Goal: Communication & Community: Answer question/provide support

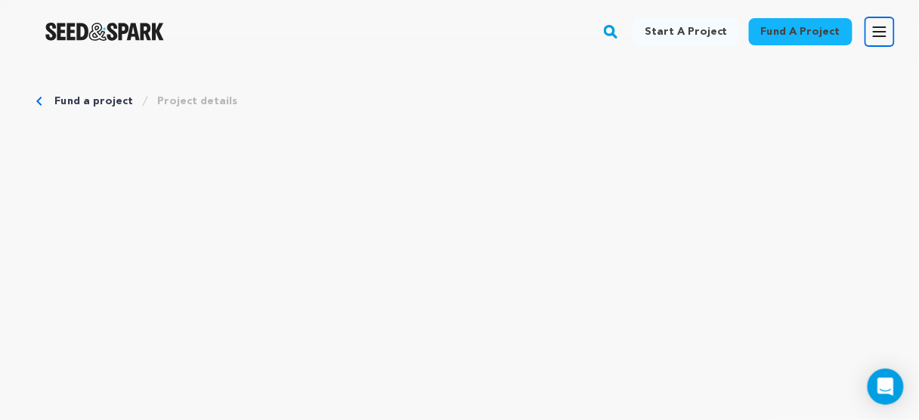
click at [880, 27] on icon "button" at bounding box center [880, 31] width 12 height 9
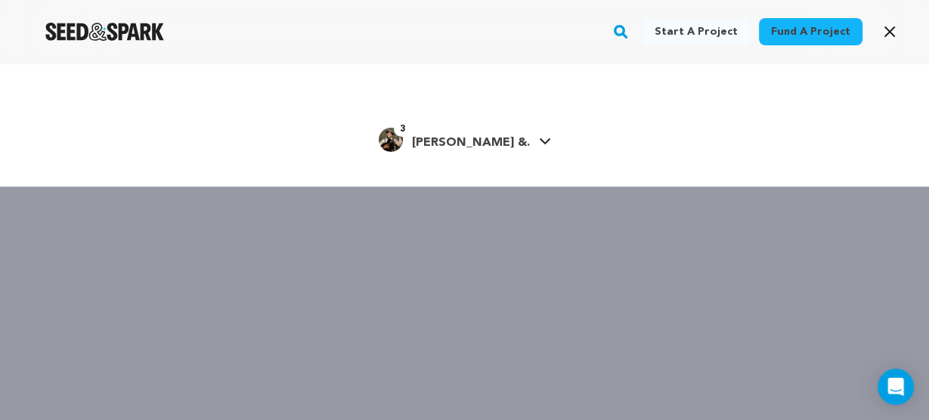
click at [482, 137] on span "[PERSON_NAME] &." at bounding box center [471, 143] width 118 height 12
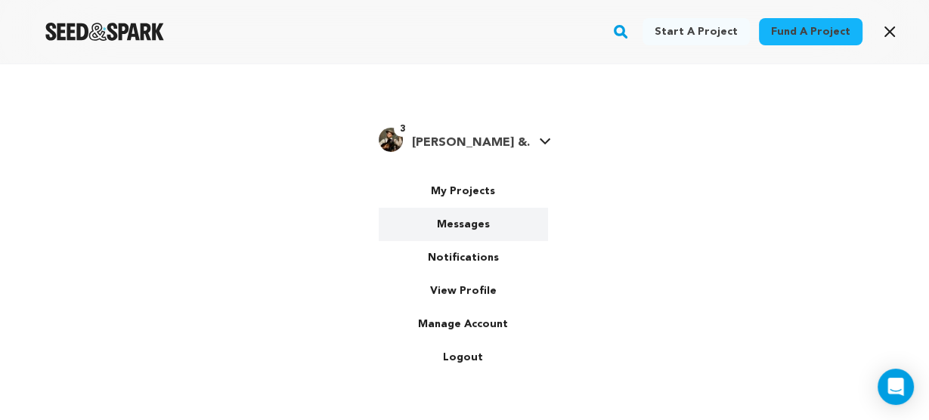
click at [473, 225] on link "Messages" at bounding box center [463, 224] width 169 height 33
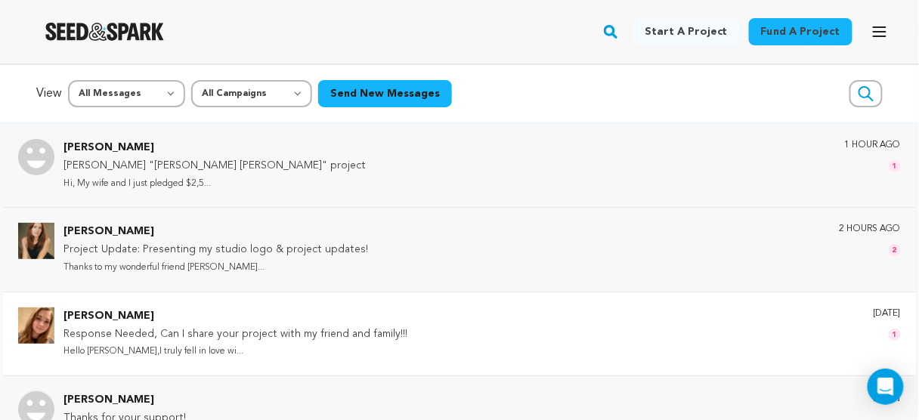
click at [42, 324] on img at bounding box center [36, 326] width 36 height 36
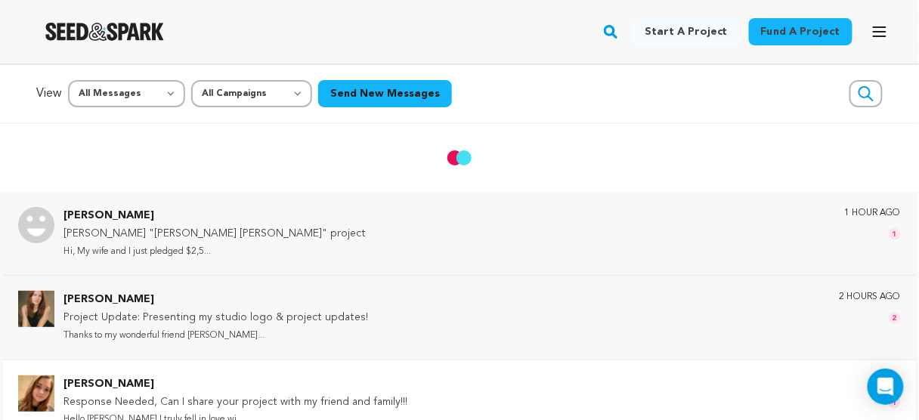
click at [39, 392] on img at bounding box center [36, 394] width 36 height 36
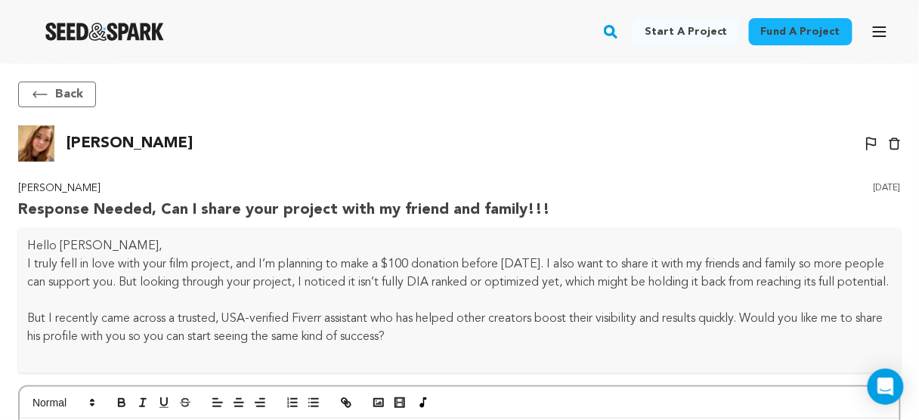
click at [52, 85] on button "Back" at bounding box center [57, 95] width 78 height 26
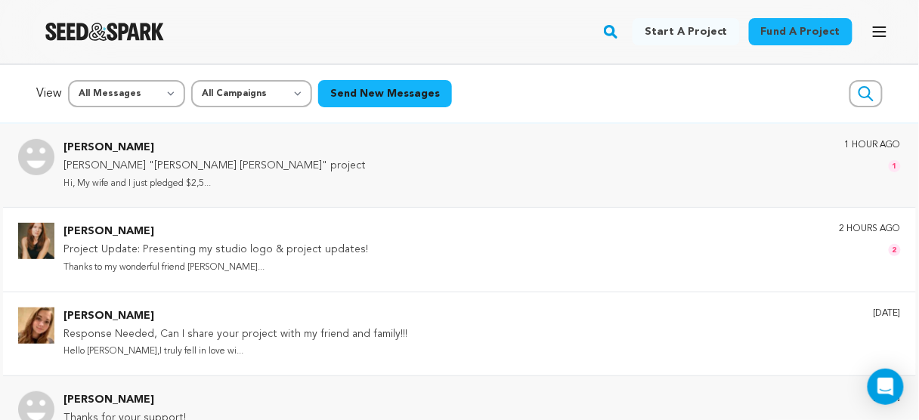
click at [353, 266] on p "Thanks to my wonderful friend Ruby..." at bounding box center [215, 267] width 305 height 17
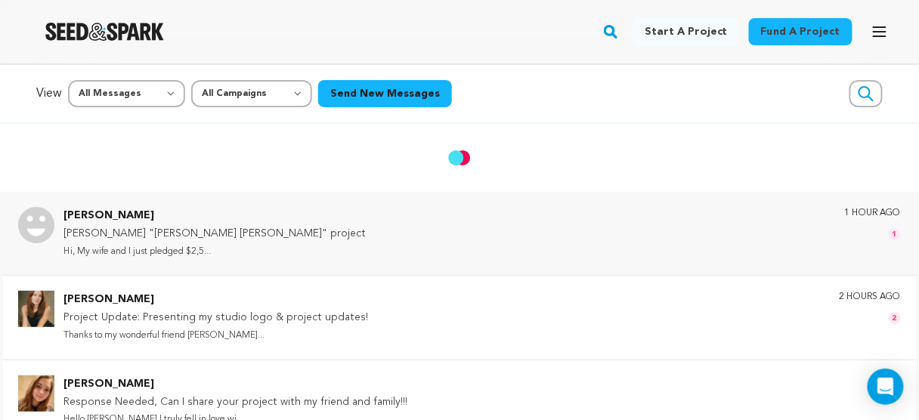
click at [353, 320] on p "Project Update: Presenting my studio logo & project updates!" at bounding box center [215, 318] width 305 height 18
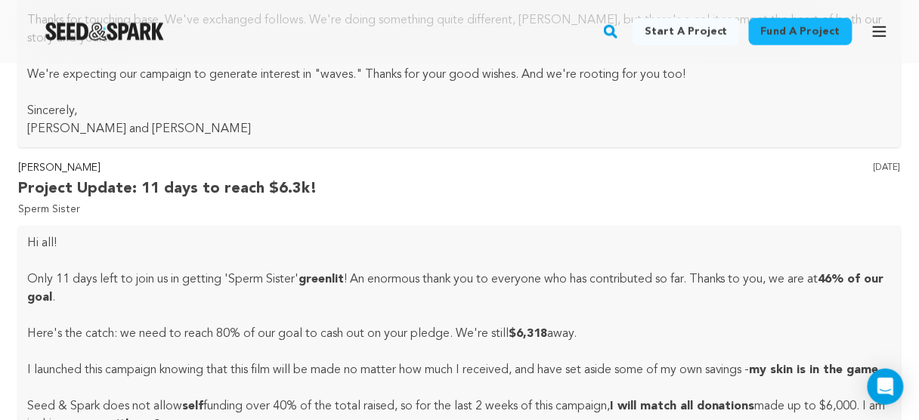
scroll to position [515, 0]
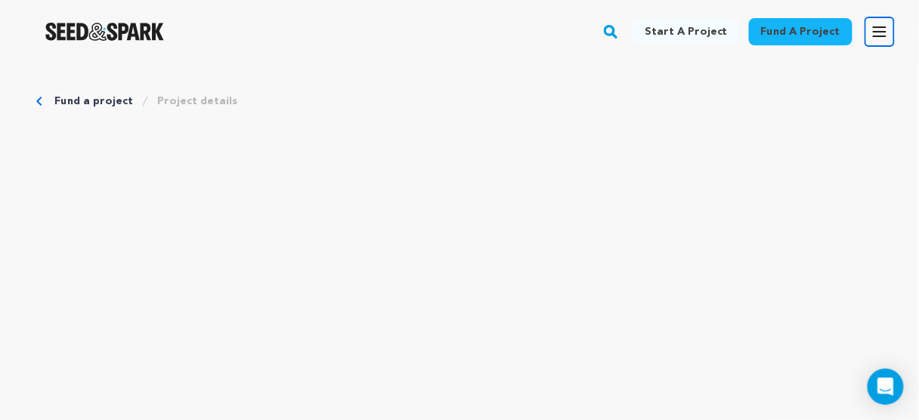
click at [882, 27] on icon "button" at bounding box center [880, 31] width 12 height 9
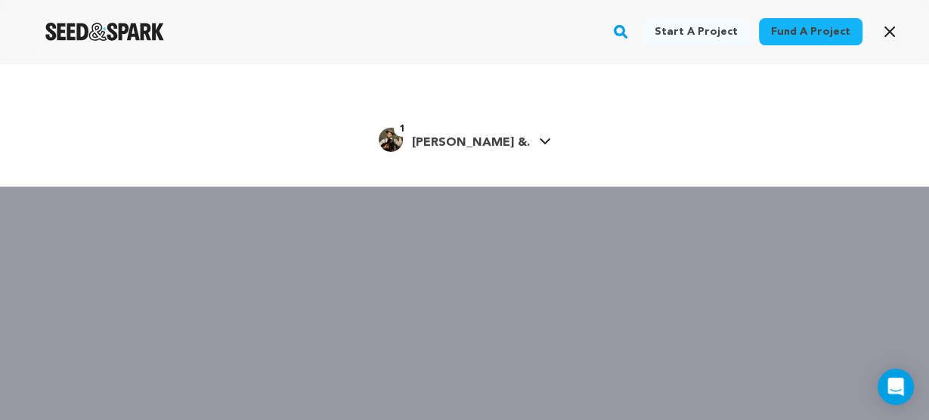
click at [485, 137] on span "[PERSON_NAME] &." at bounding box center [471, 143] width 118 height 12
click at [892, 38] on icon "button" at bounding box center [890, 32] width 18 height 18
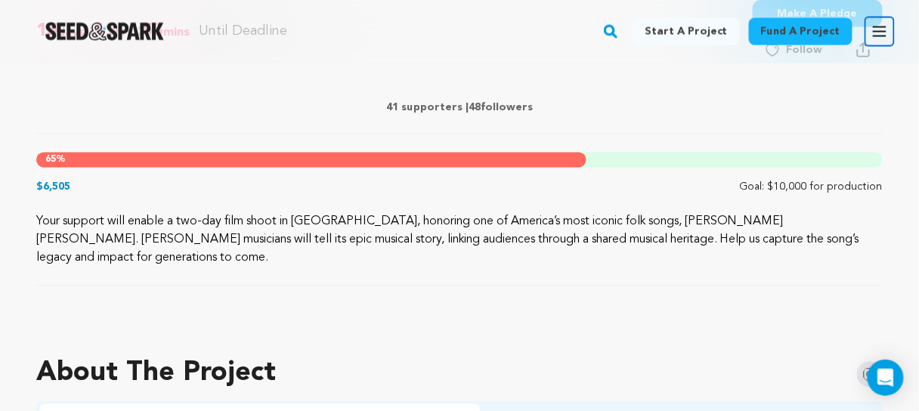
scroll to position [907, 0]
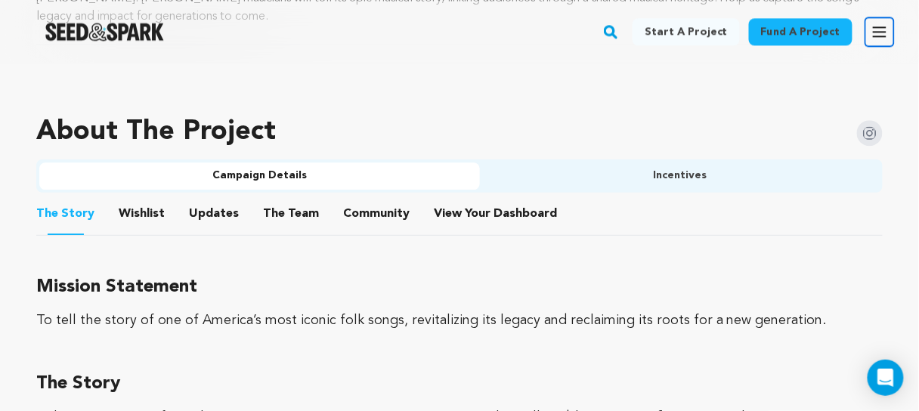
click at [444, 199] on button "View Your Dashboard" at bounding box center [452, 217] width 36 height 36
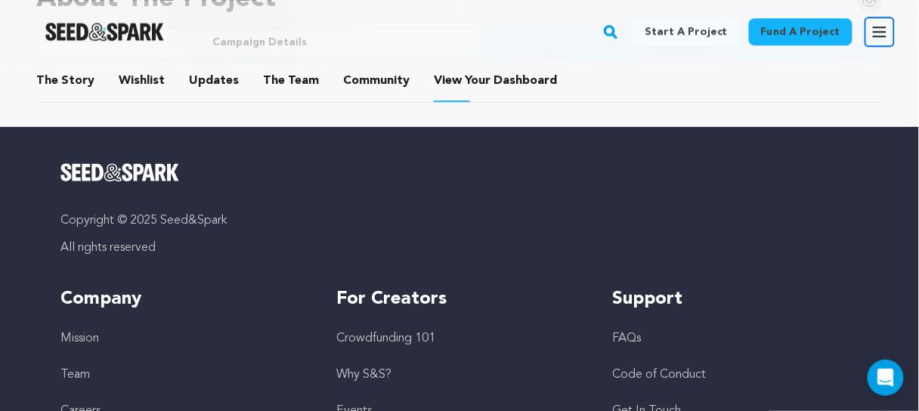
scroll to position [907, 0]
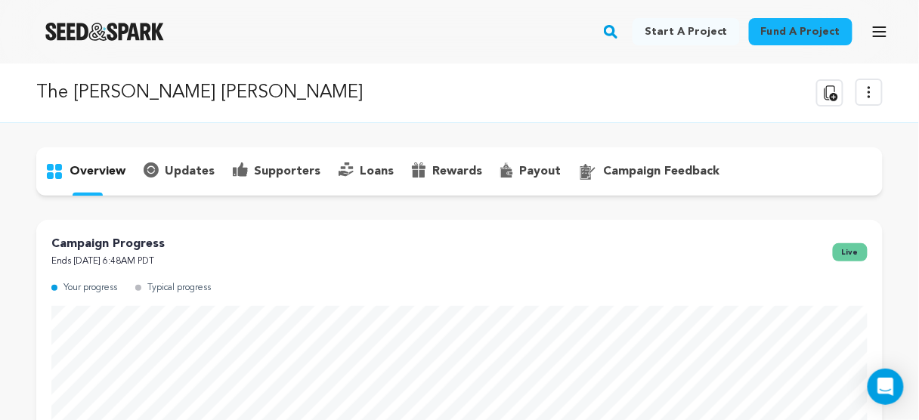
click at [277, 167] on p "supporters" at bounding box center [287, 172] width 67 height 18
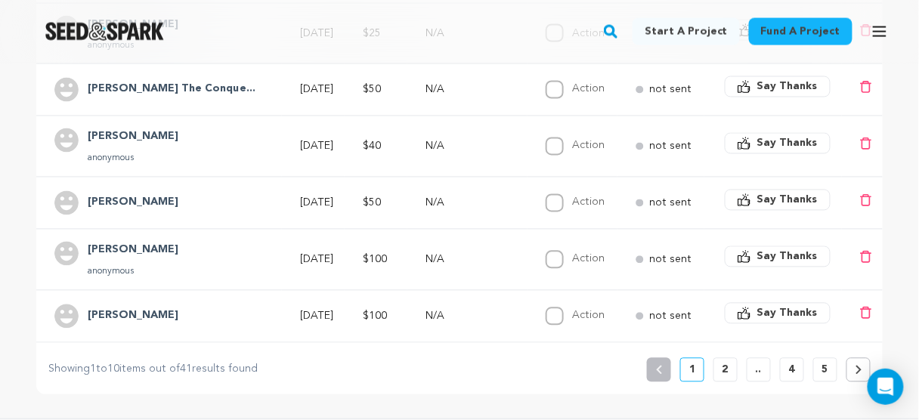
scroll to position [665, 0]
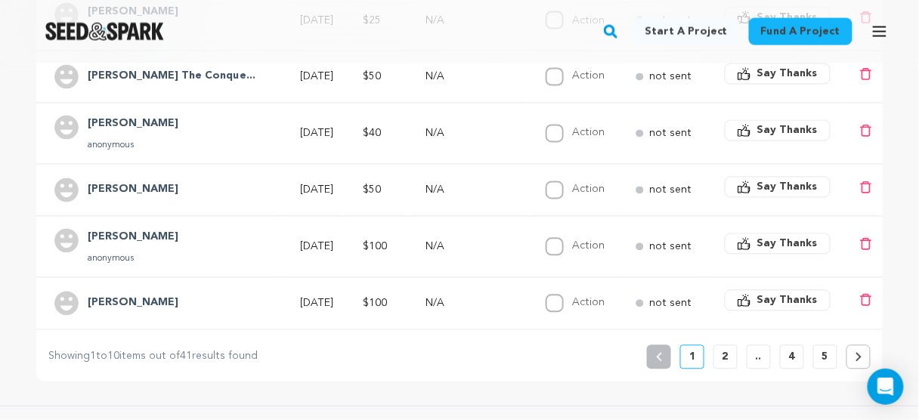
click at [729, 348] on button "2" at bounding box center [726, 357] width 24 height 24
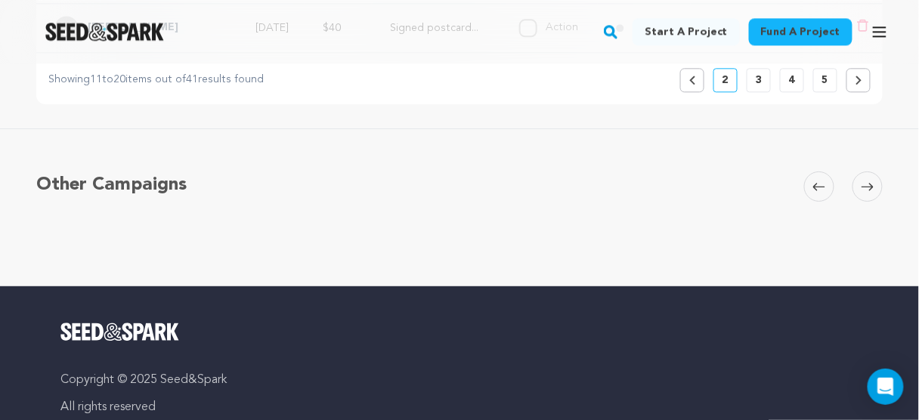
scroll to position [907, 0]
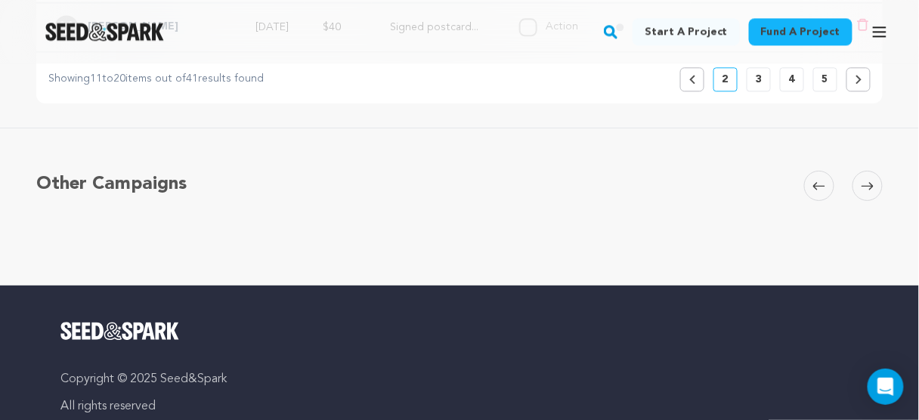
click at [698, 72] on button "Previous" at bounding box center [692, 79] width 24 height 24
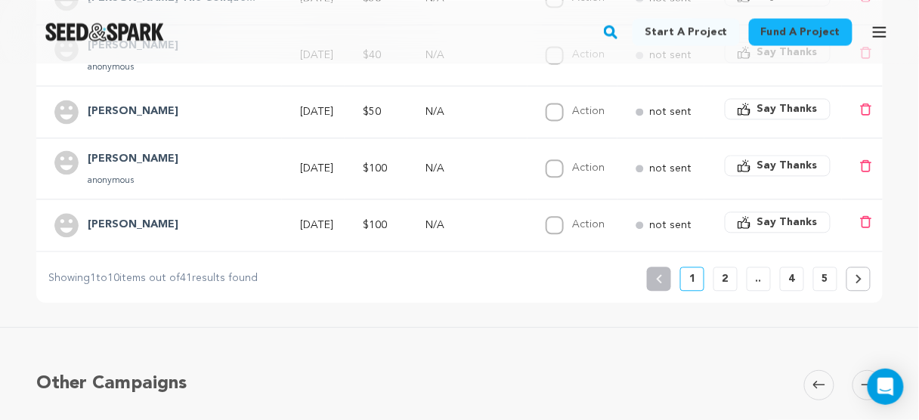
scroll to position [726, 0]
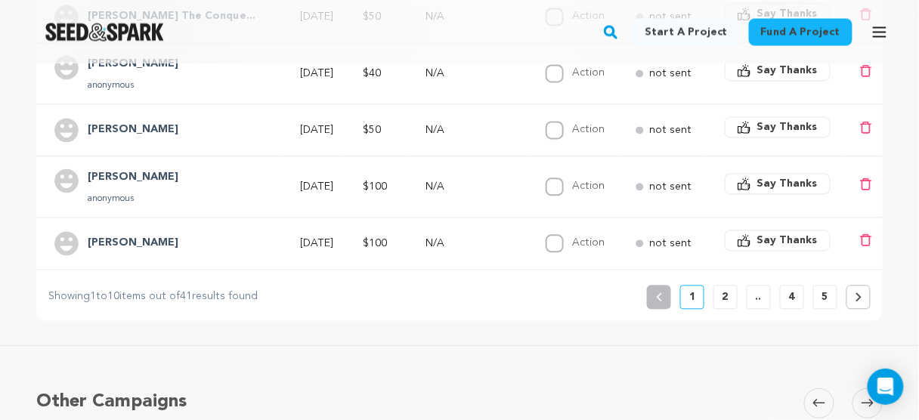
click at [763, 237] on span "Say Thanks" at bounding box center [787, 240] width 60 height 15
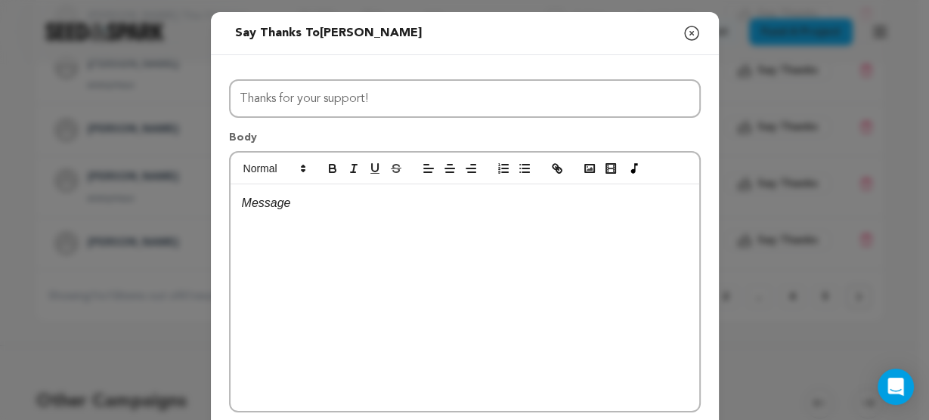
click at [461, 209] on p at bounding box center [465, 204] width 446 height 20
click at [685, 29] on icon "button" at bounding box center [692, 33] width 18 height 18
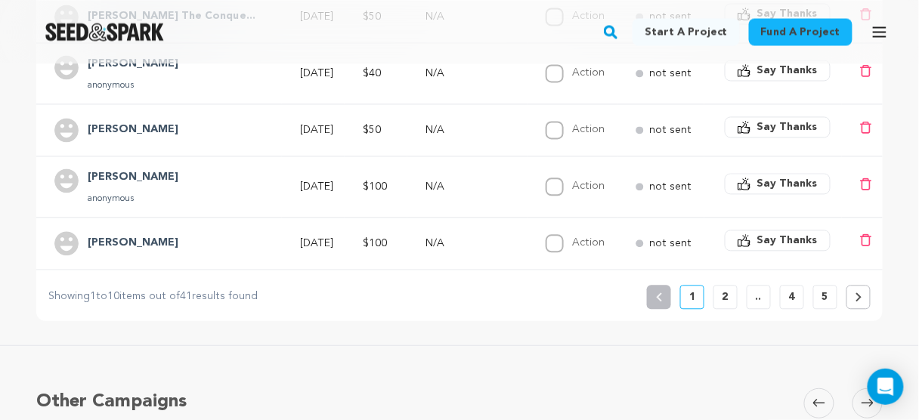
click at [754, 233] on button "Say Thanks" at bounding box center [778, 240] width 106 height 21
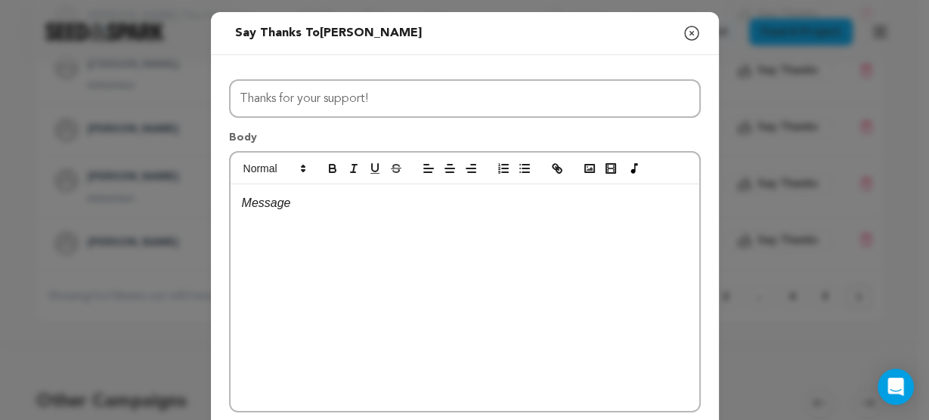
click at [341, 210] on p at bounding box center [465, 204] width 446 height 20
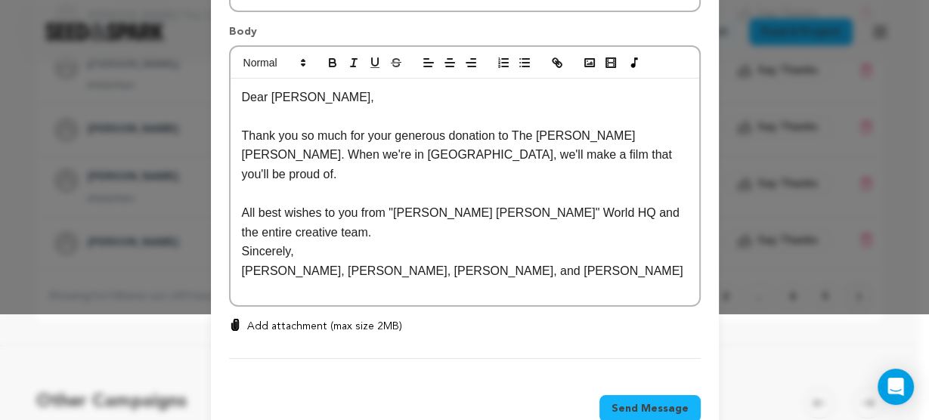
scroll to position [121, 0]
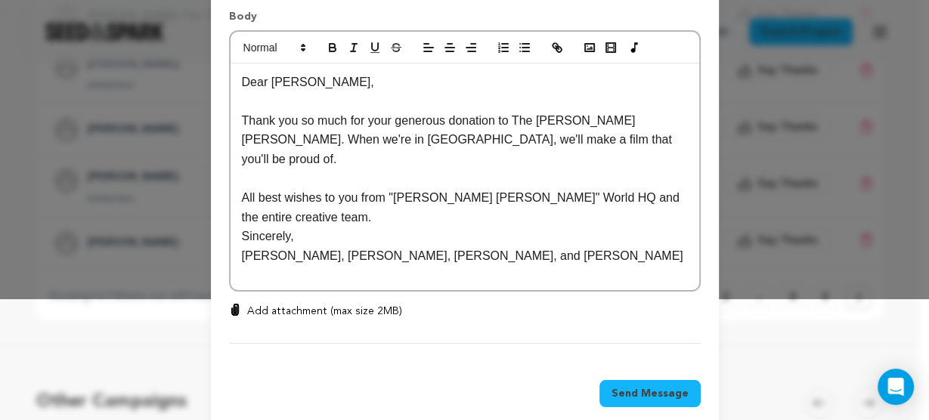
drag, startPoint x: 652, startPoint y: 392, endPoint x: 689, endPoint y: 410, distance: 41.6
click at [689, 410] on div "Send Message" at bounding box center [465, 397] width 508 height 70
click at [658, 395] on span "Send Message" at bounding box center [650, 393] width 77 height 15
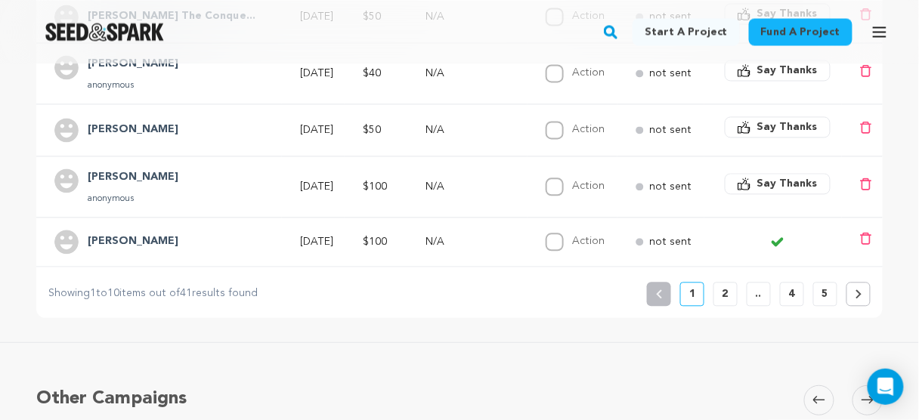
click at [788, 177] on span "Say Thanks" at bounding box center [787, 183] width 60 height 15
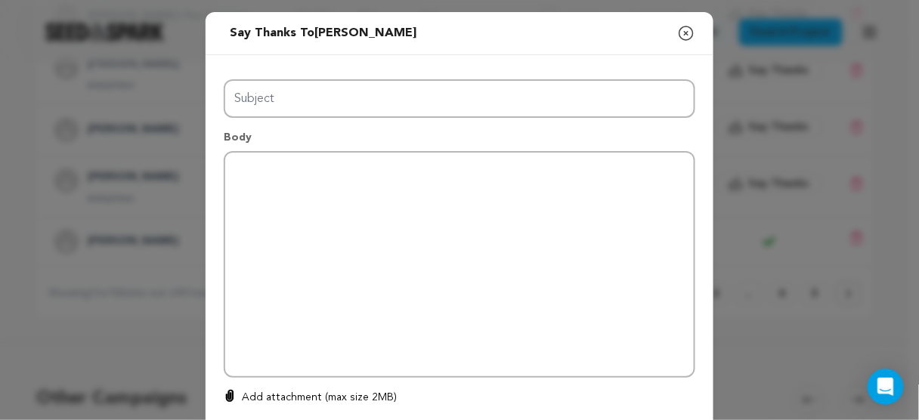
type input "Thanks for your support!"
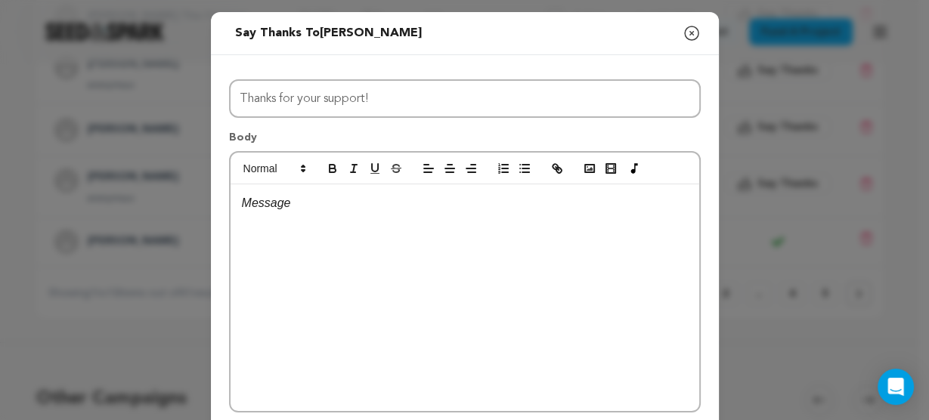
click at [401, 220] on div at bounding box center [465, 297] width 469 height 227
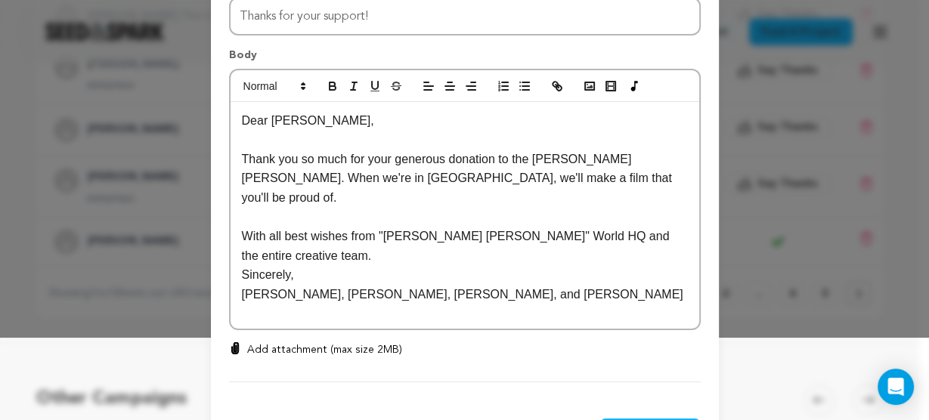
scroll to position [143, 0]
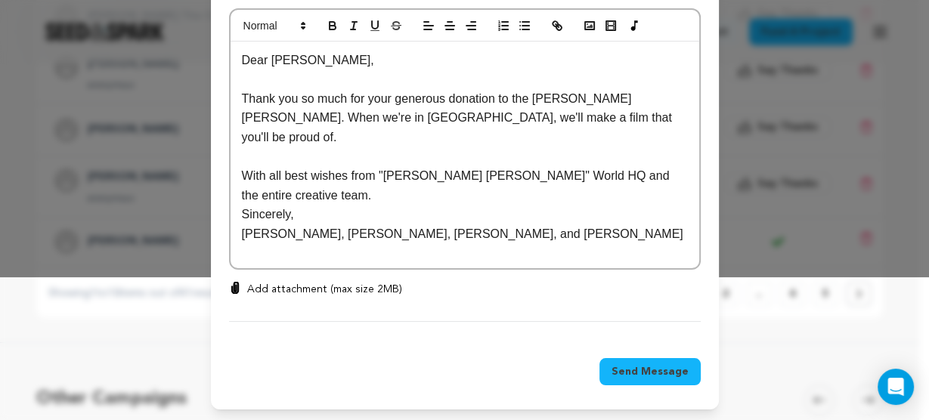
click at [253, 98] on p "Thank you so much for your generous donation to the Liza Jane Sessions. When we…" at bounding box center [465, 118] width 446 height 58
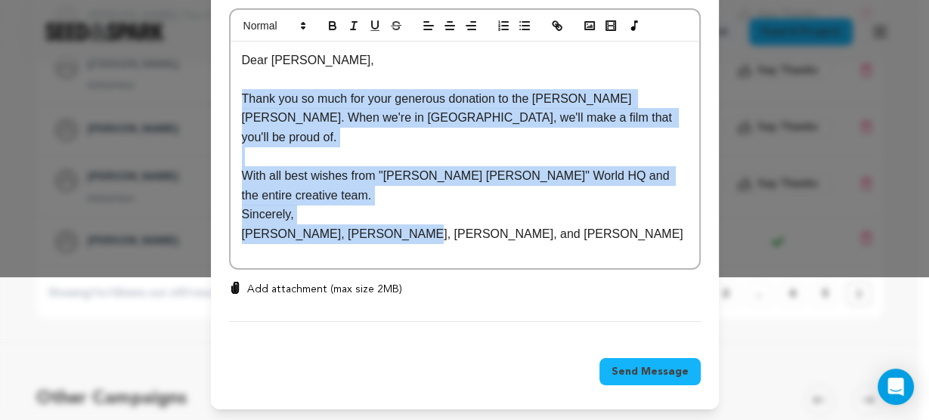
drag, startPoint x: 253, startPoint y: 98, endPoint x: 426, endPoint y: 207, distance: 204.9
click at [426, 207] on div "Dear Ben, Thank you so much for your generous donation to the Liza Jane Session…" at bounding box center [465, 155] width 469 height 227
copy div "Thank you so much for your generous donation to the Liza Jane Sessions. When we…"
click at [638, 369] on span "Send Message" at bounding box center [650, 371] width 77 height 15
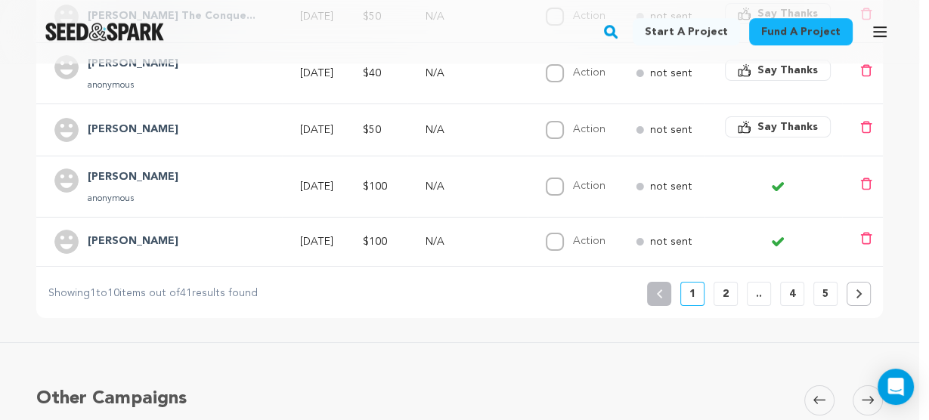
click at [768, 122] on span "Say Thanks" at bounding box center [787, 126] width 60 height 15
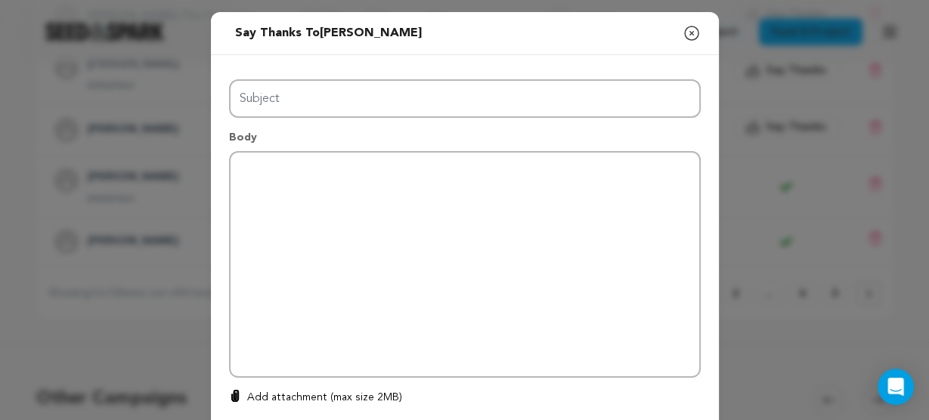
type input "Thanks for your support!"
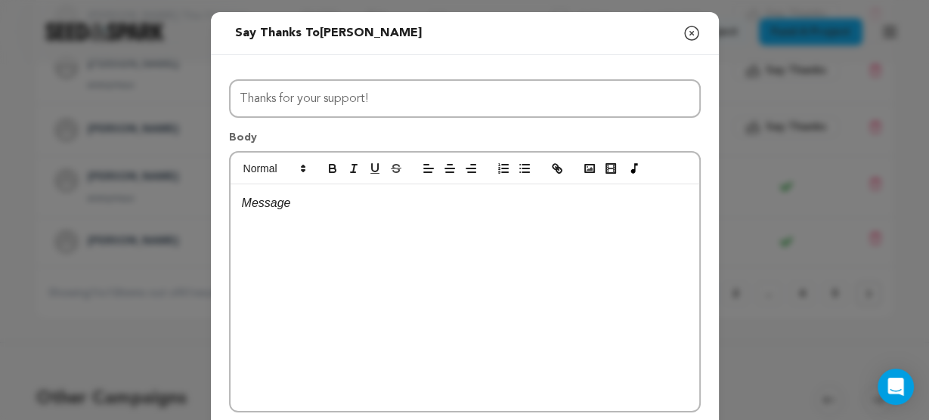
click at [381, 233] on div at bounding box center [465, 297] width 469 height 227
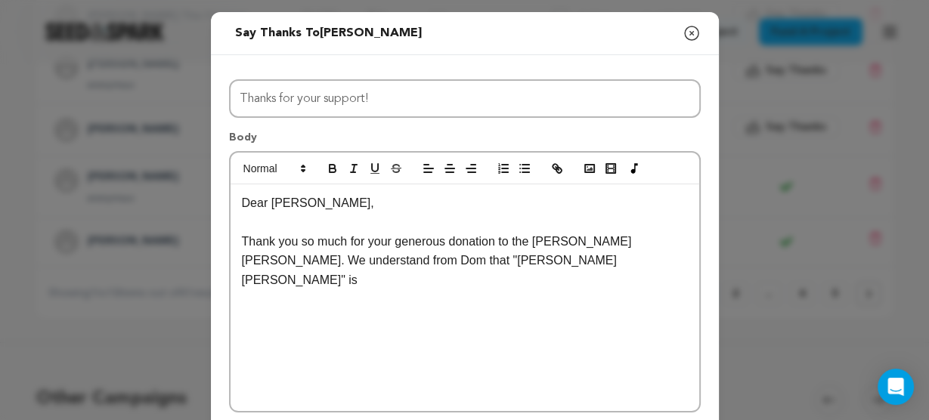
click at [538, 244] on p "Thank you so much for your generous donation to the Liza Jane Sessions. We unde…" at bounding box center [465, 261] width 446 height 58
drag, startPoint x: 539, startPoint y: 244, endPoint x: 594, endPoint y: 241, distance: 55.3
click at [594, 241] on p "Thank you so much for your generous donation to the Liza Jane Sessions. We unde…" at bounding box center [465, 261] width 446 height 58
click at [349, 162] on icon "button" at bounding box center [354, 169] width 14 height 14
click at [449, 236] on p "Thank you so much for your generous donation to the Liza Jane Sessions . We und…" at bounding box center [465, 261] width 446 height 58
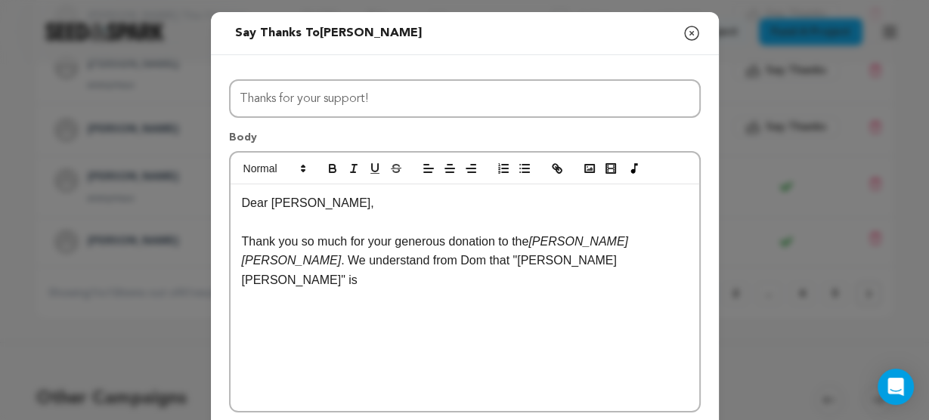
click at [510, 267] on p "Thank you so much for your generous donation to the Liza Jane Sessions . We und…" at bounding box center [465, 261] width 446 height 58
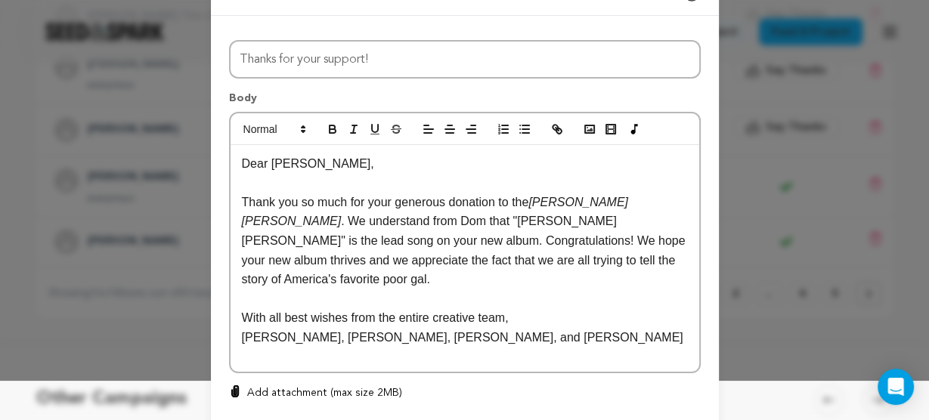
scroll to position [60, 0]
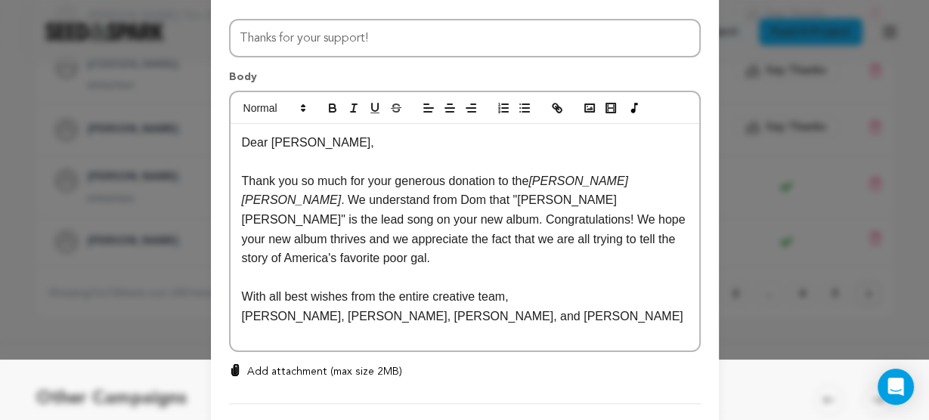
click at [584, 236] on p "Thank you so much for your generous donation to the Liza Jane Sessions . We und…" at bounding box center [465, 220] width 446 height 97
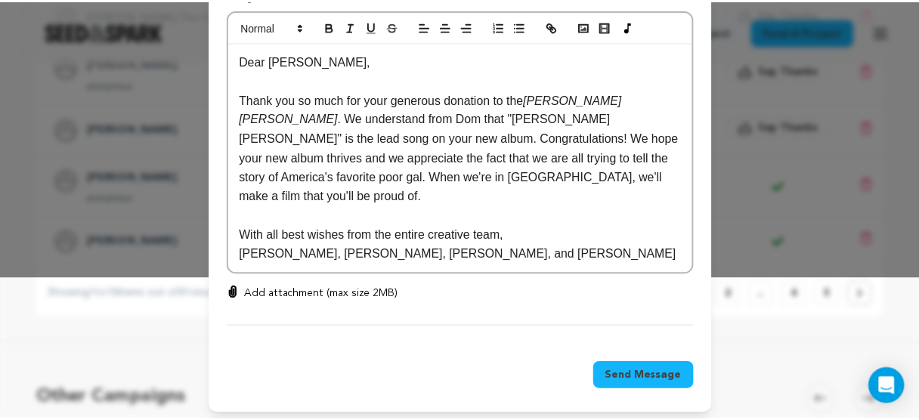
scroll to position [143, 0]
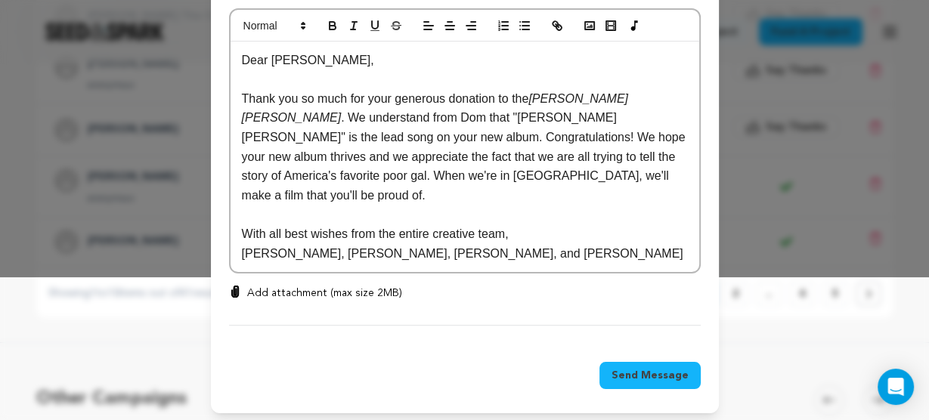
click at [334, 244] on p "Dan, Emily, Vania, and Dom" at bounding box center [465, 254] width 446 height 20
click at [627, 362] on button "Send Message" at bounding box center [649, 375] width 101 height 27
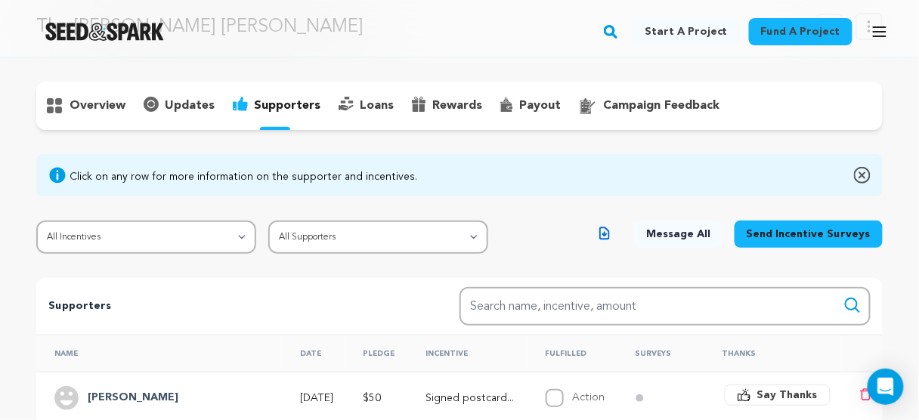
scroll to position [181, 0]
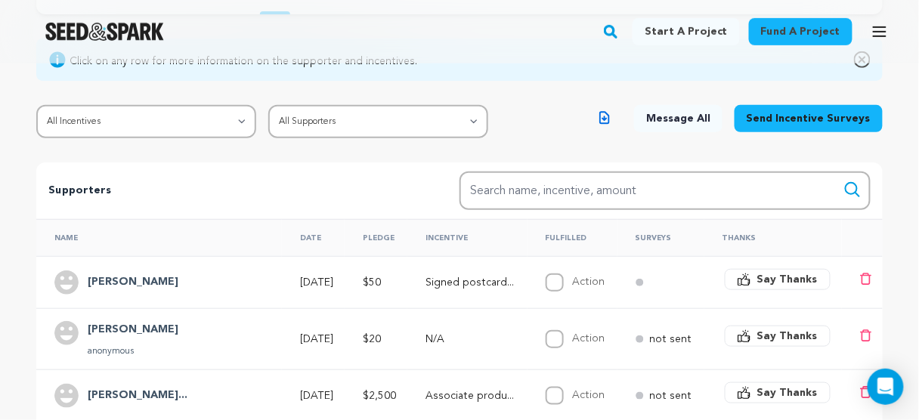
click at [125, 22] on div at bounding box center [104, 31] width 209 height 39
click at [128, 28] on img "Seed&Spark Homepage" at bounding box center [104, 32] width 119 height 18
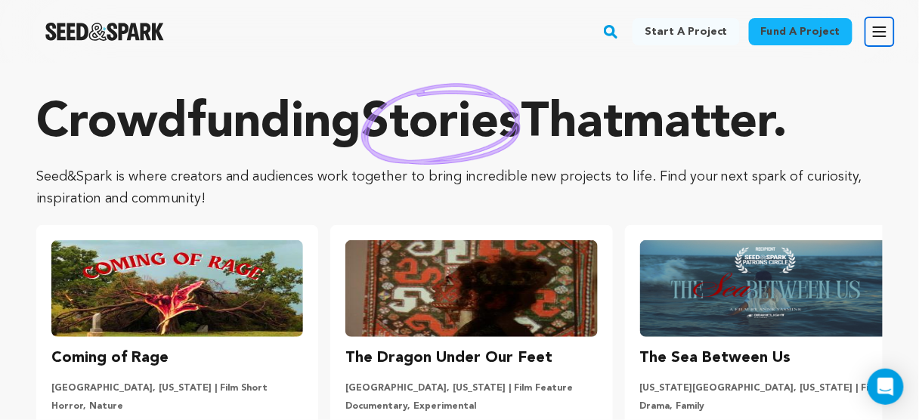
click at [875, 29] on icon "button" at bounding box center [880, 32] width 18 height 18
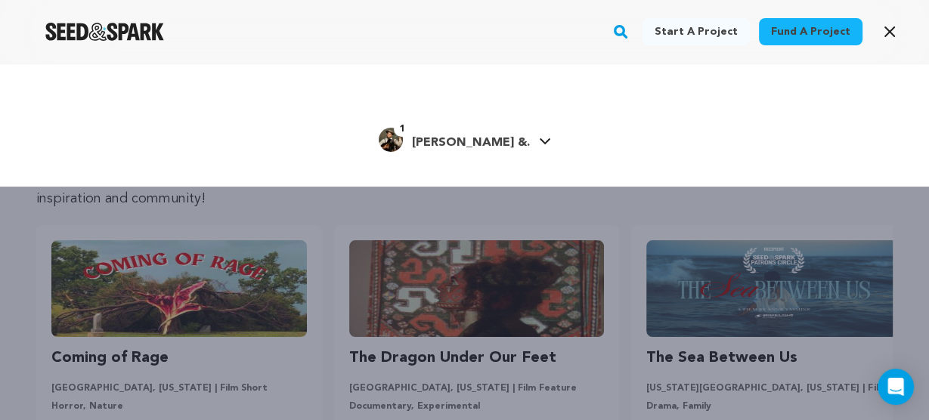
click at [491, 143] on span "[PERSON_NAME] &." at bounding box center [471, 143] width 118 height 12
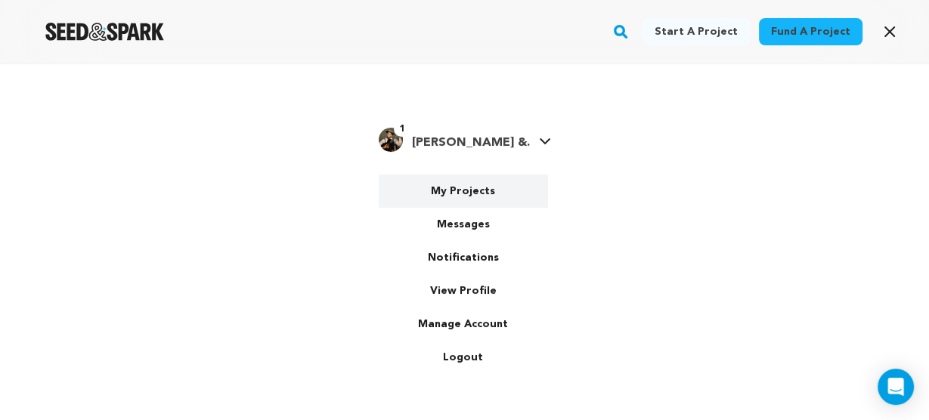
click at [462, 196] on link "My Projects" at bounding box center [463, 191] width 169 height 33
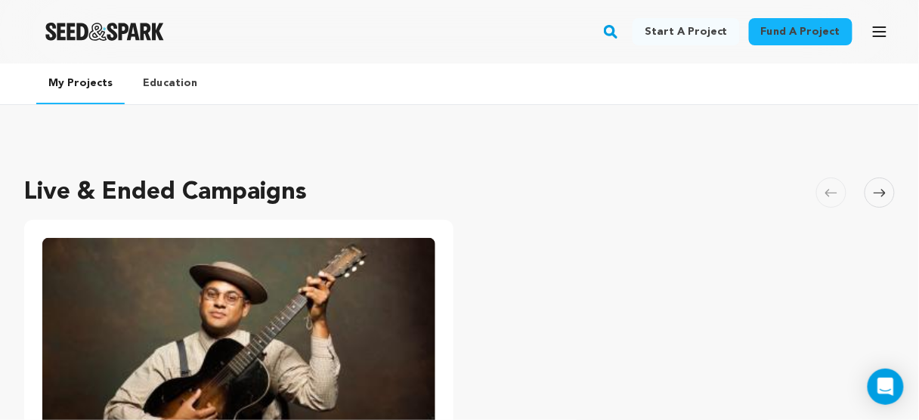
click at [377, 293] on img "Fund The Liza Jane Sessions" at bounding box center [238, 348] width 393 height 221
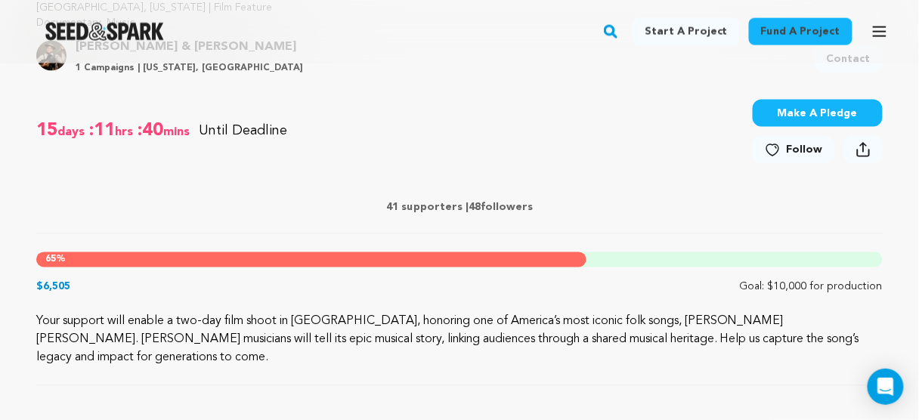
scroll to position [544, 0]
